Goal: Task Accomplishment & Management: Use online tool/utility

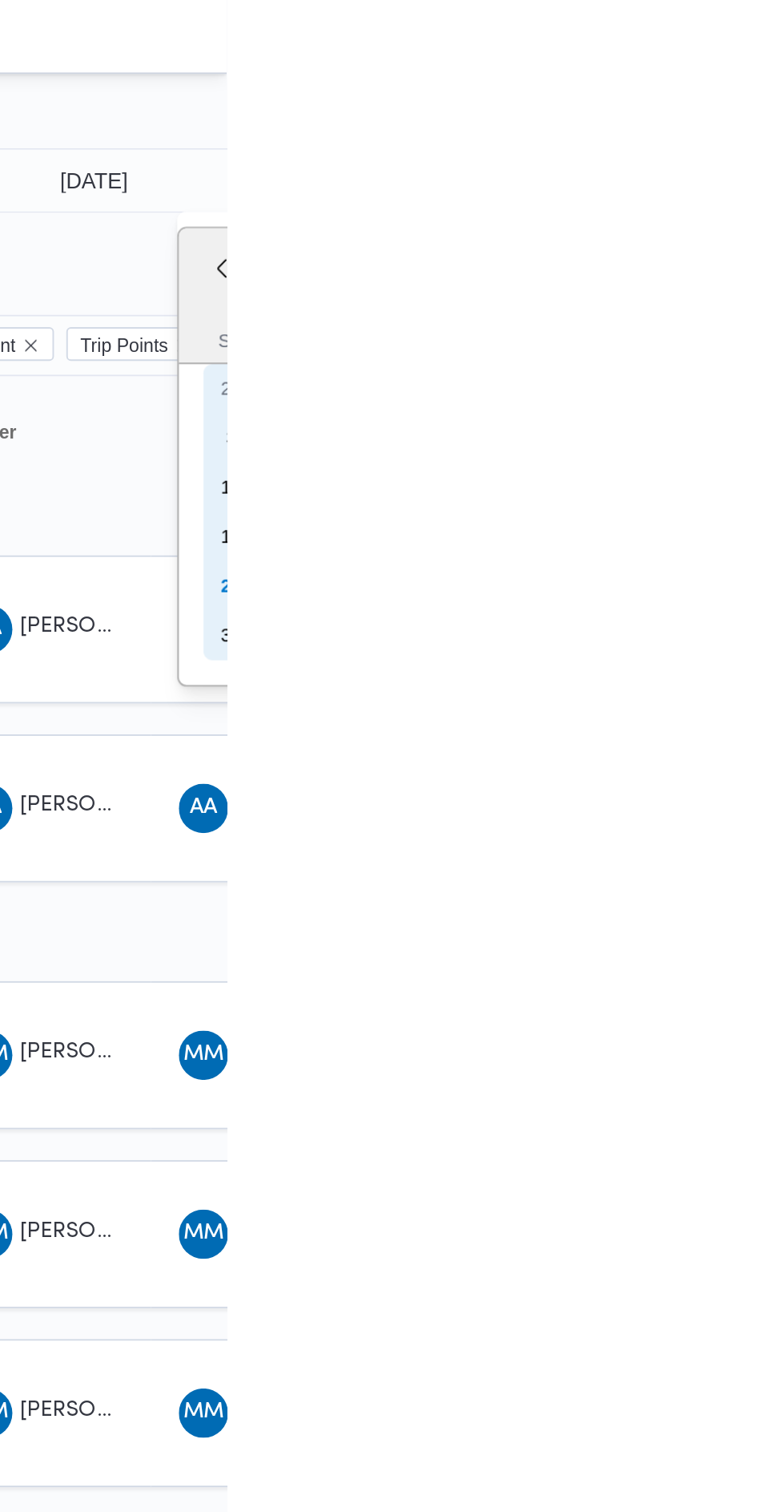
click at [774, 308] on div "24" at bounding box center [787, 305] width 26 height 26
type input "[DATE]"
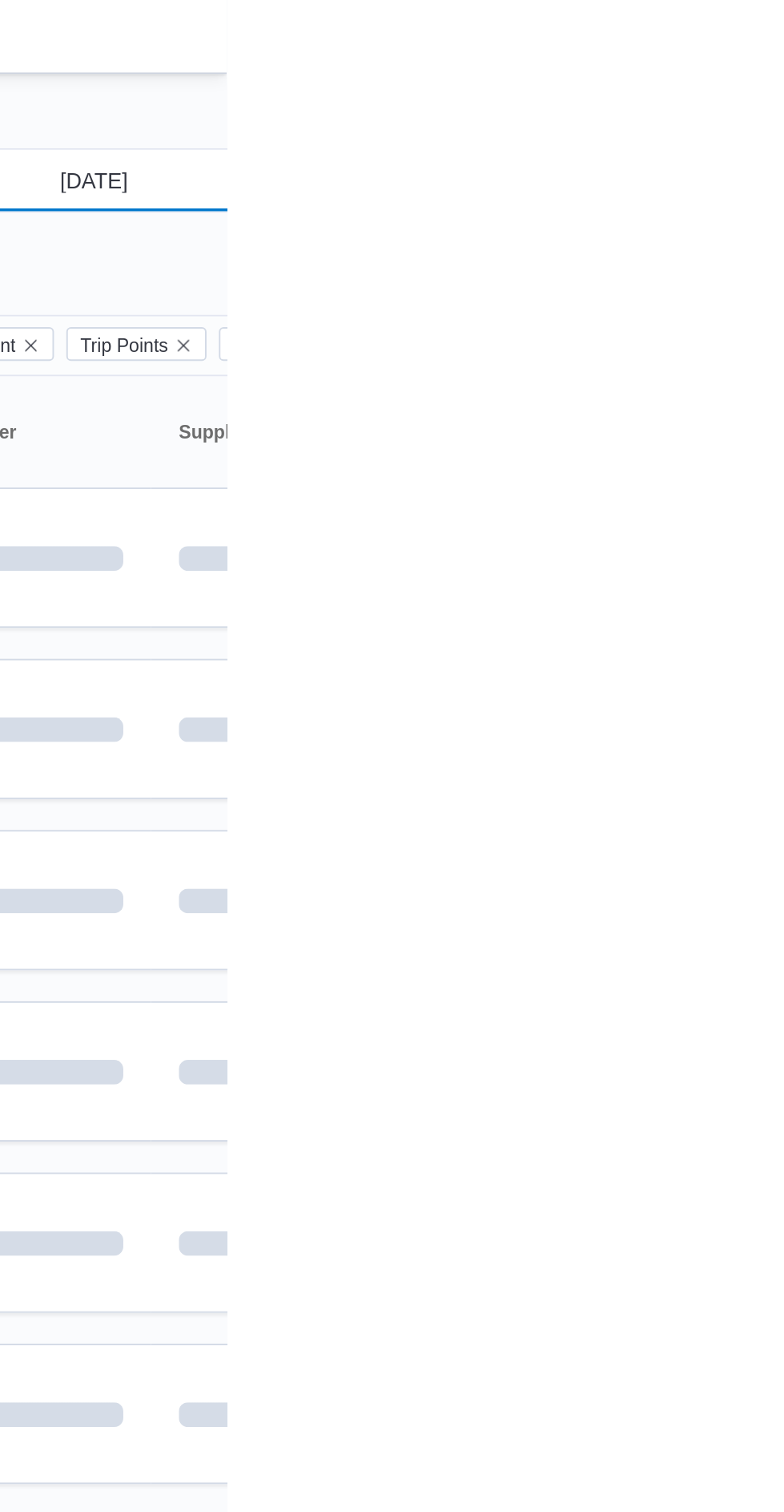
click at [727, 89] on input "[DATE]" at bounding box center [704, 93] width 182 height 32
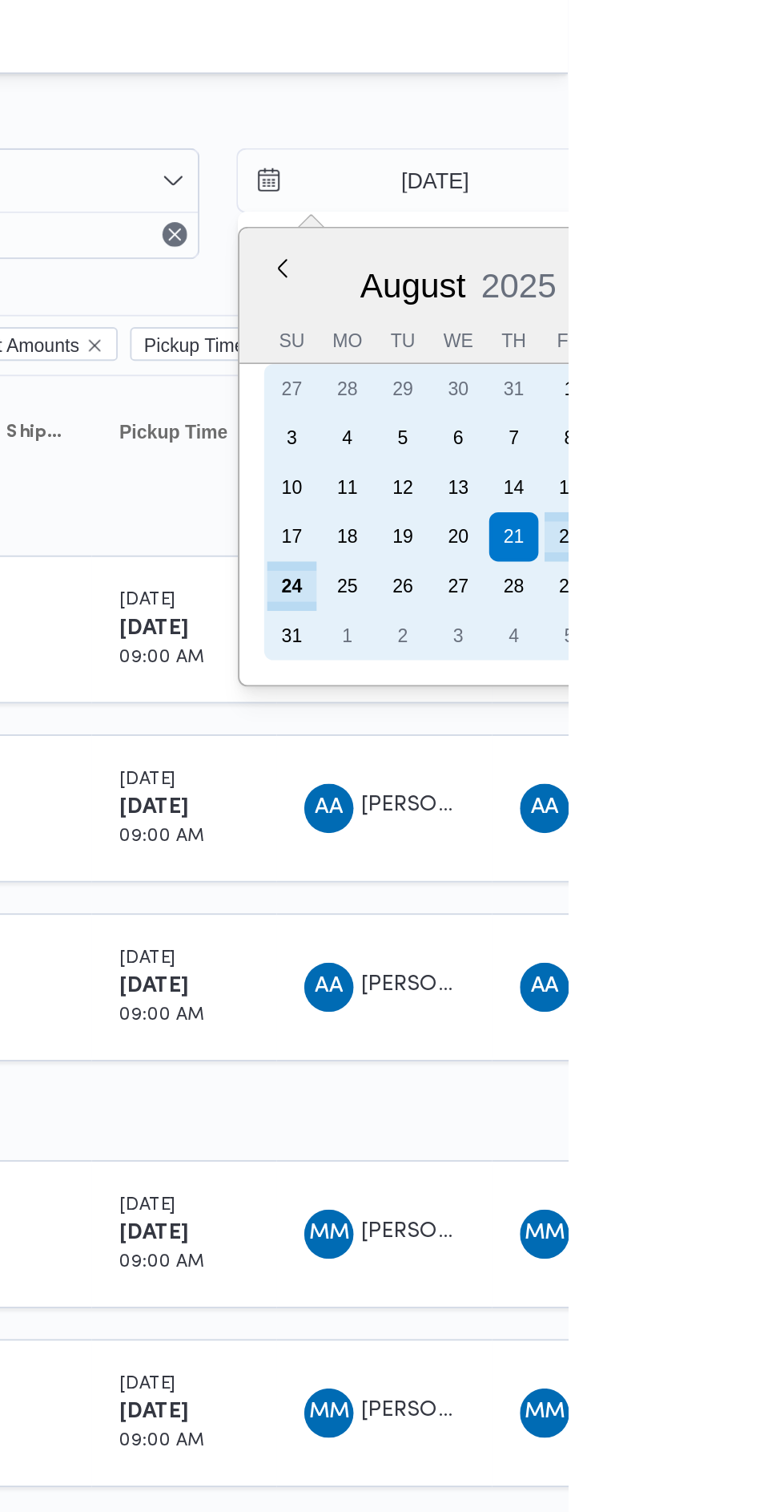
click at [646, 302] on div "24" at bounding box center [641, 305] width 26 height 26
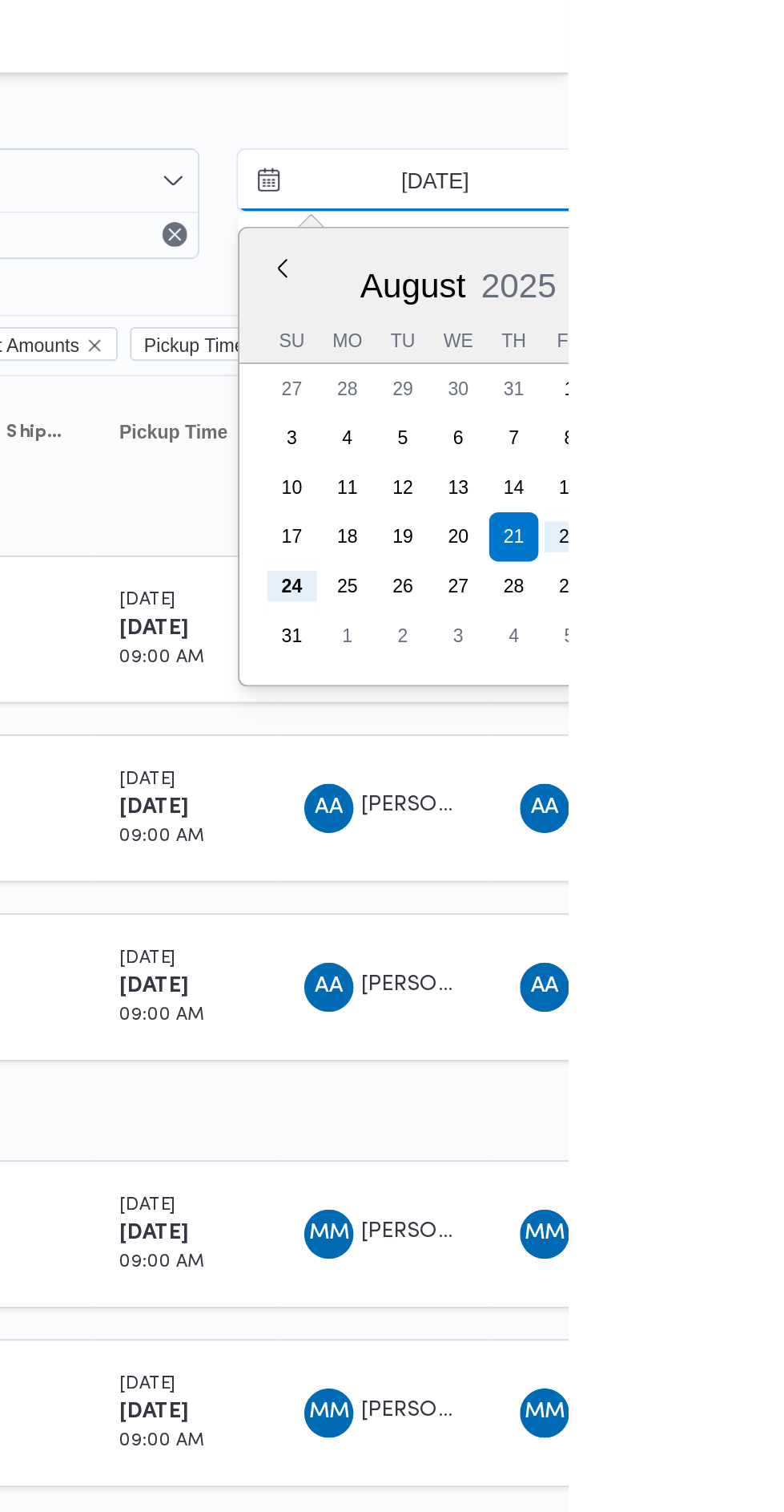
type input "[DATE]"
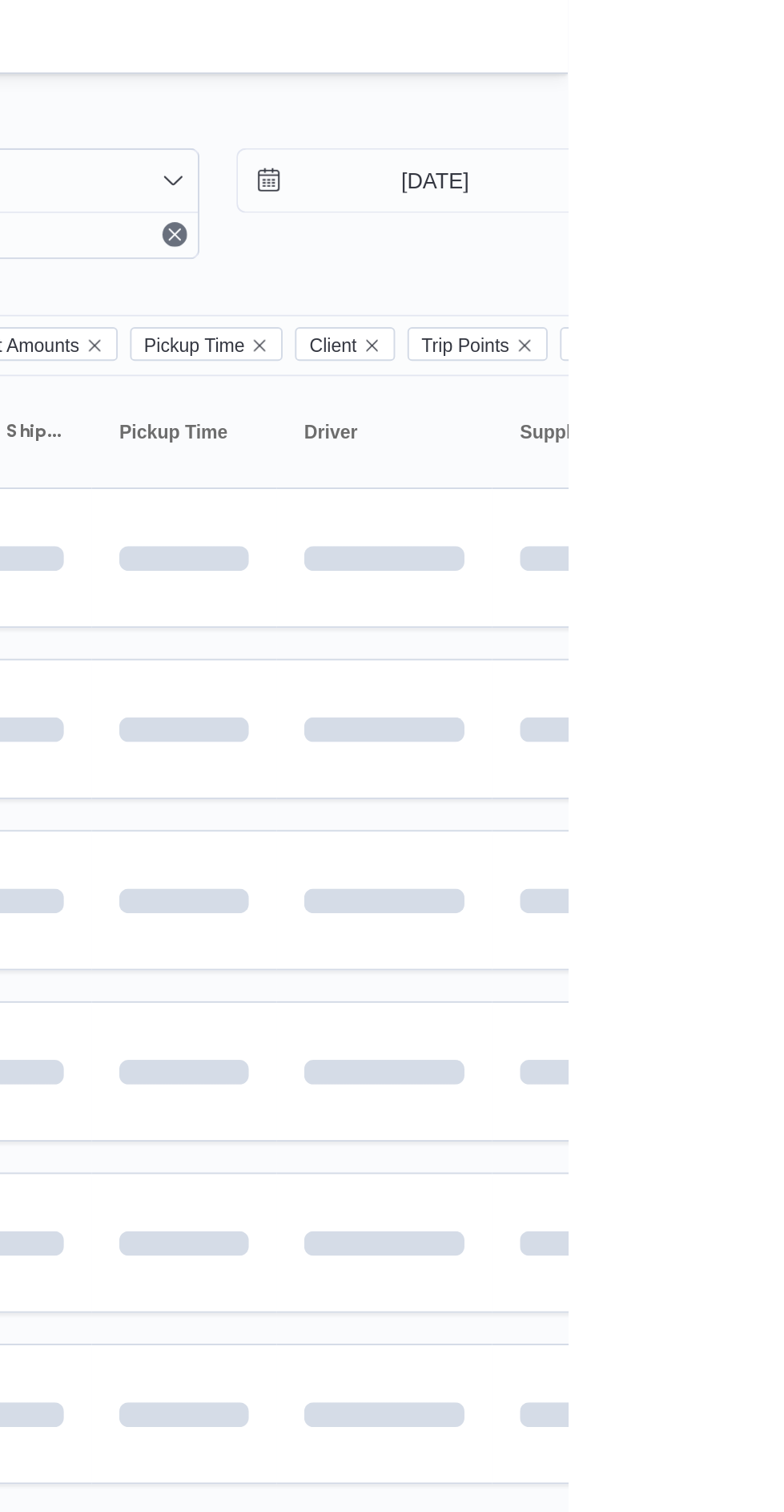
click at [548, 321] on td at bounding box center [584, 289] width 96 height 73
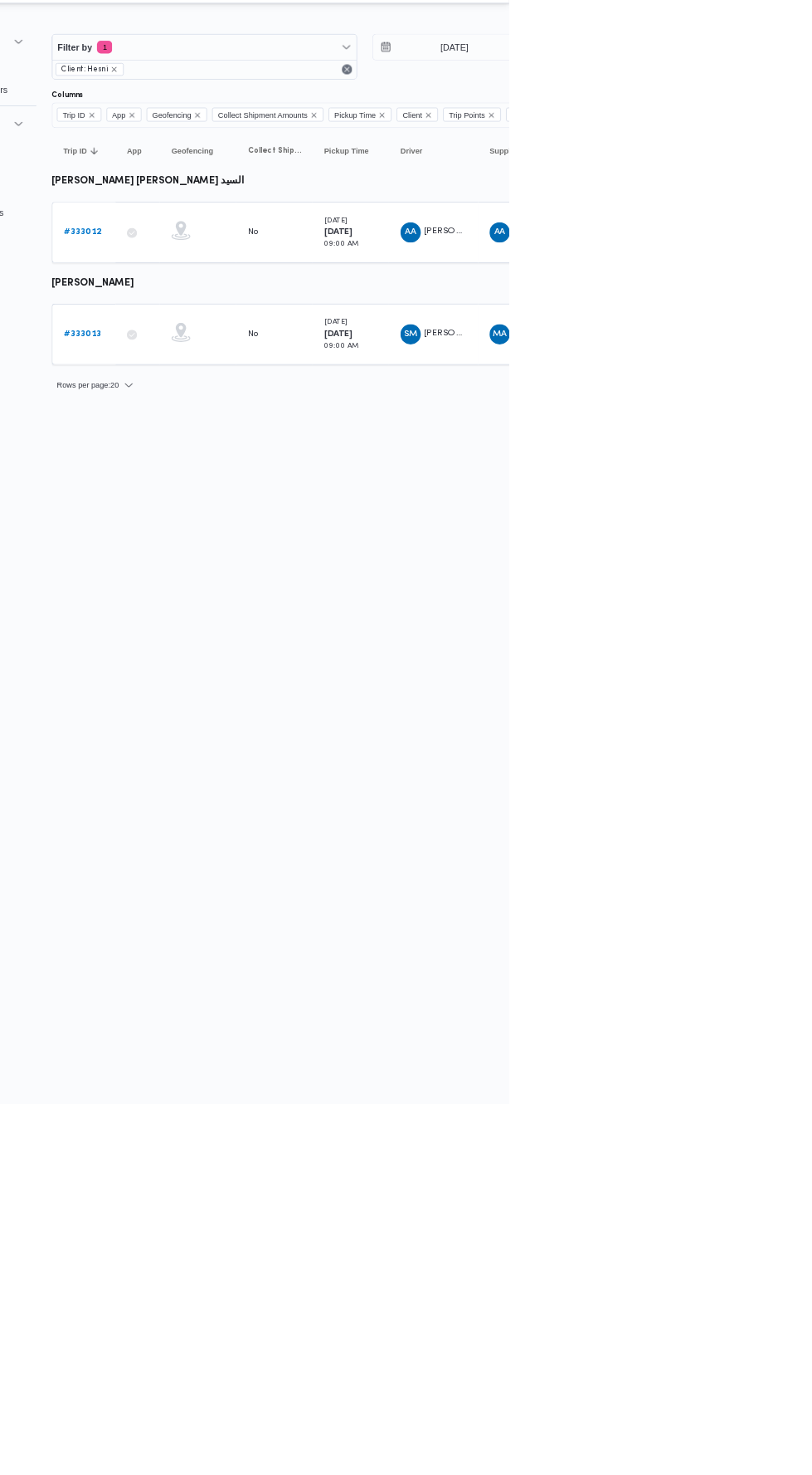
click at [259, 467] on b "# 333013" at bounding box center [256, 470] width 49 height 10
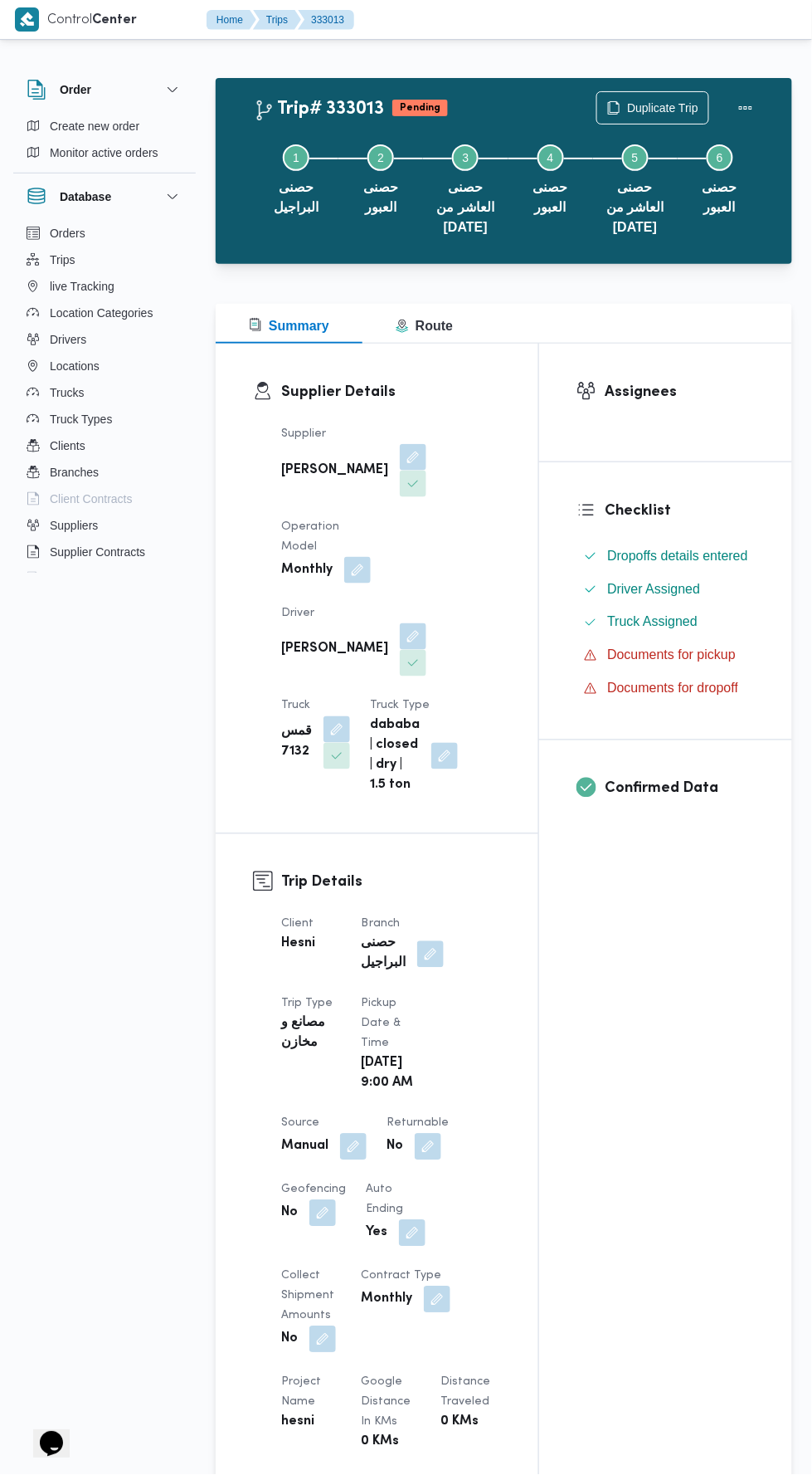
click at [400, 623] on button "button" at bounding box center [413, 636] width 26 height 26
click at [302, 662] on span "[PERSON_NAME]" at bounding box center [274, 662] width 95 height 18
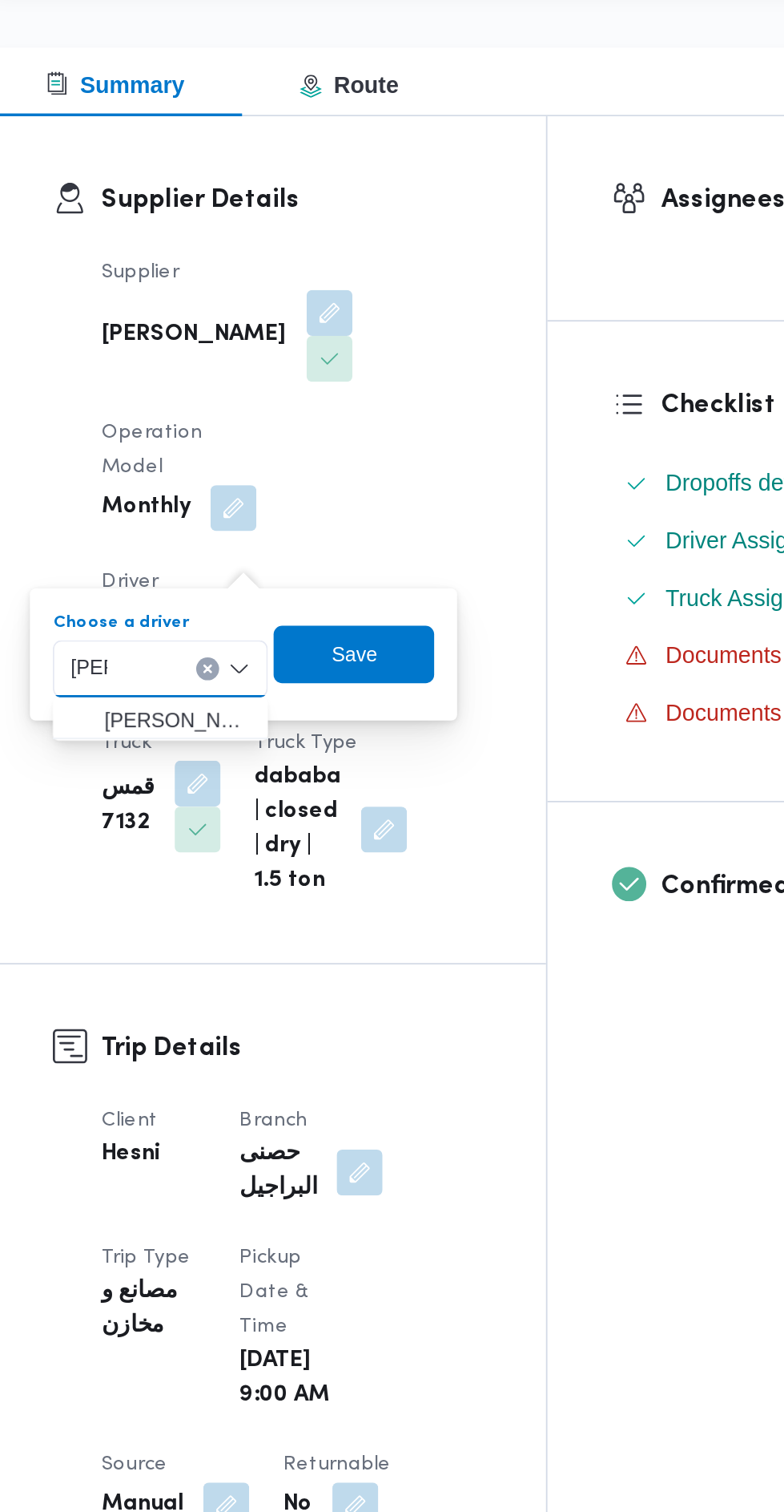
type input "[PERSON_NAME]"
click at [279, 662] on span "[PERSON_NAME]" at bounding box center [314, 668] width 82 height 19
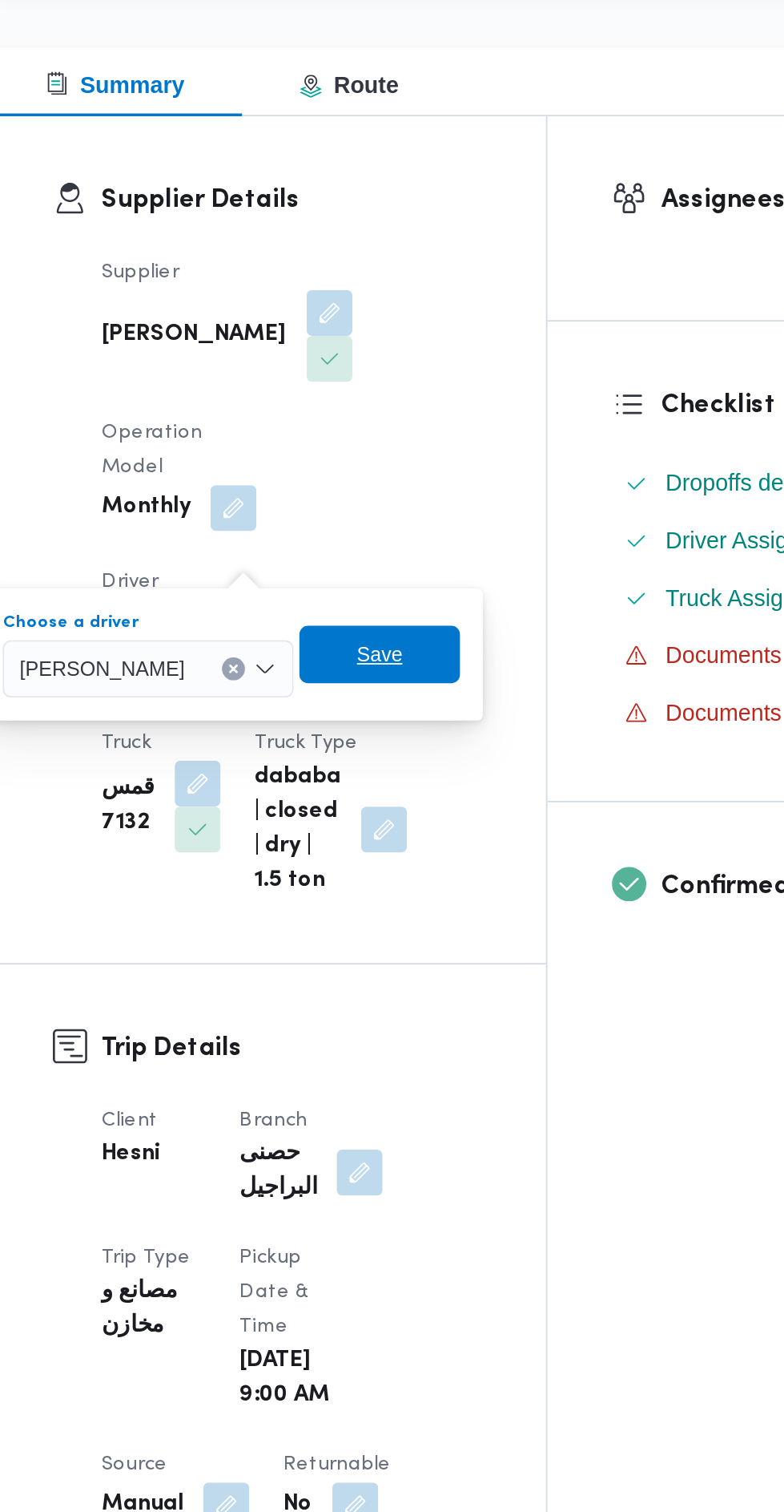
click at [455, 634] on span "Save" at bounding box center [427, 632] width 89 height 32
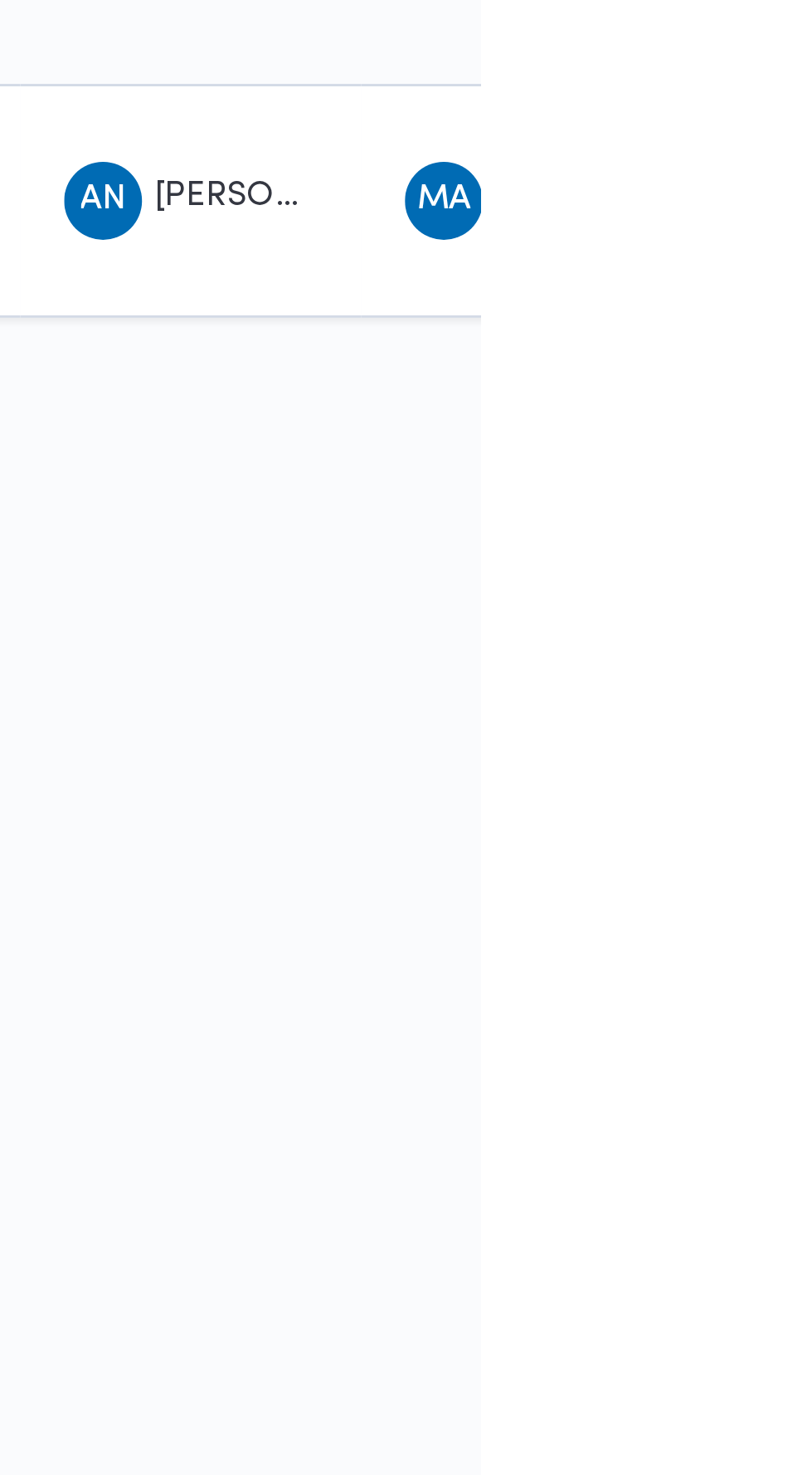
click at [728, 467] on span "[PERSON_NAME]" at bounding box center [749, 470] width 95 height 10
